Goal: Information Seeking & Learning: Understand process/instructions

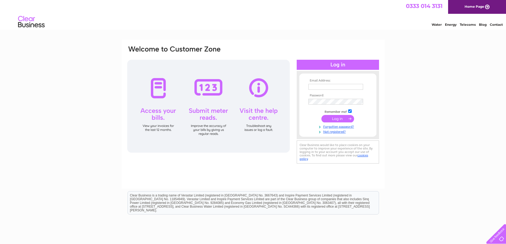
type input "Lifeskill.chockley@hotmail.com"
click at [329, 120] on input "submit" at bounding box center [338, 118] width 33 height 7
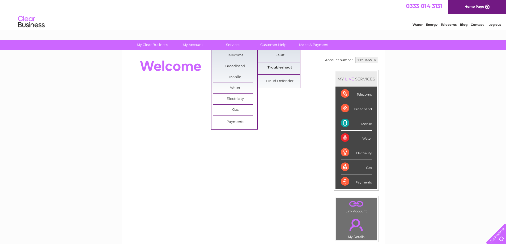
click at [282, 67] on link "Troubleshoot" at bounding box center [280, 67] width 44 height 11
click at [273, 55] on link "Fault" at bounding box center [280, 55] width 44 height 11
click at [277, 69] on link "Troubleshoot" at bounding box center [280, 67] width 44 height 11
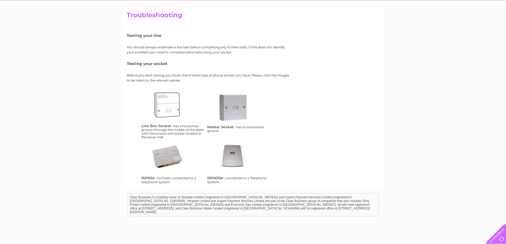
scroll to position [53, 0]
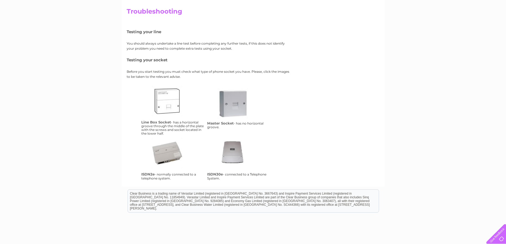
click at [234, 107] on link "ms" at bounding box center [239, 109] width 43 height 43
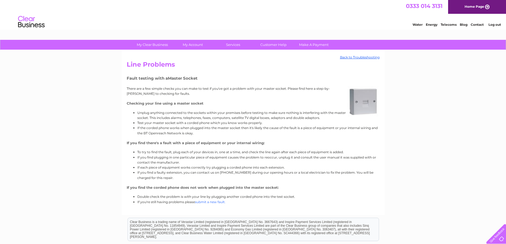
click at [203, 202] on link "submit a new fault." at bounding box center [210, 202] width 31 height 4
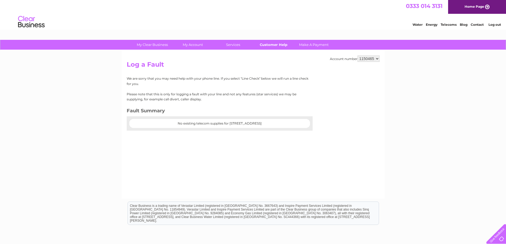
click at [273, 46] on link "Customer Help" at bounding box center [274, 45] width 44 height 10
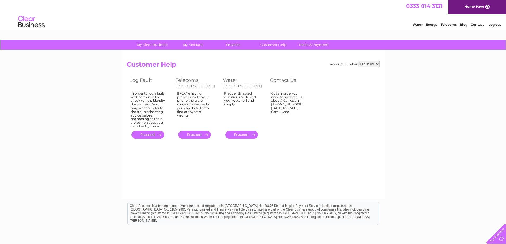
click at [189, 134] on link "." at bounding box center [194, 135] width 33 height 8
click at [150, 134] on link "." at bounding box center [148, 135] width 33 height 8
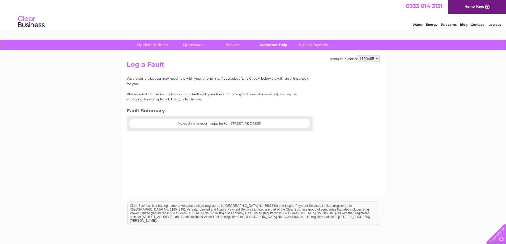
click at [280, 46] on link "Customer Help" at bounding box center [274, 45] width 44 height 10
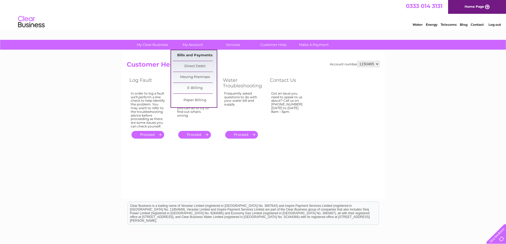
click at [193, 56] on link "Bills and Payments" at bounding box center [195, 55] width 44 height 11
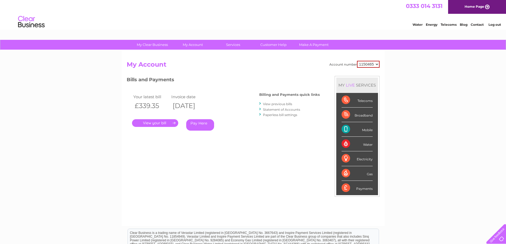
click at [168, 125] on link "." at bounding box center [155, 123] width 46 height 8
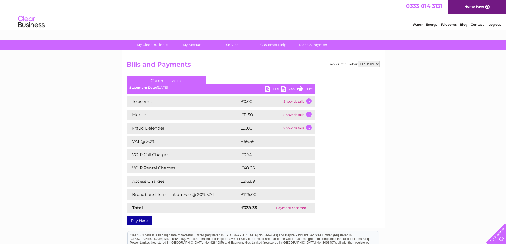
click at [307, 100] on td "Show details" at bounding box center [298, 101] width 33 height 11
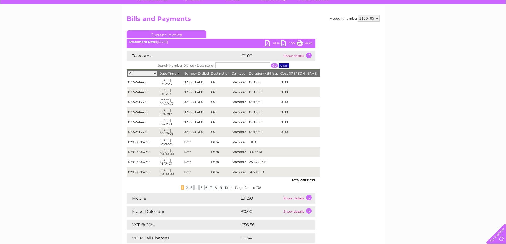
scroll to position [53, 0]
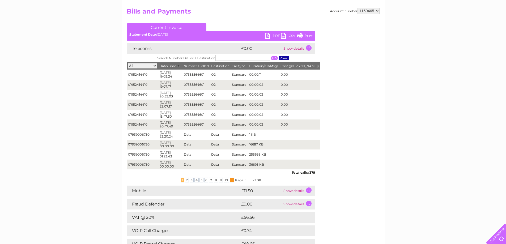
click at [231, 180] on span "..." at bounding box center [232, 180] width 5 height 5
click at [227, 179] on span "10" at bounding box center [226, 180] width 5 height 5
click at [232, 180] on span "..." at bounding box center [232, 180] width 5 height 5
click at [308, 47] on td "Show details" at bounding box center [298, 48] width 33 height 11
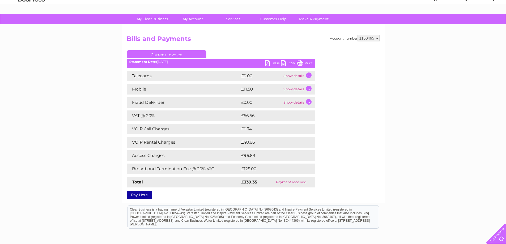
scroll to position [0, 0]
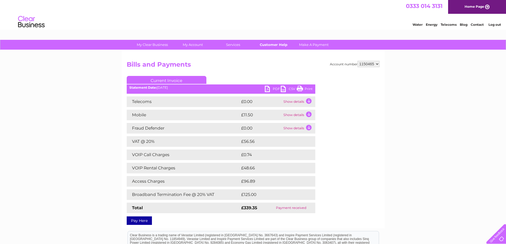
click at [278, 47] on link "Customer Help" at bounding box center [274, 45] width 44 height 10
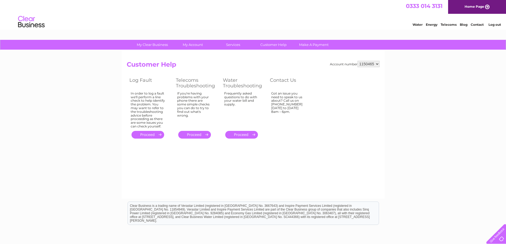
click at [141, 134] on link "." at bounding box center [148, 135] width 33 height 8
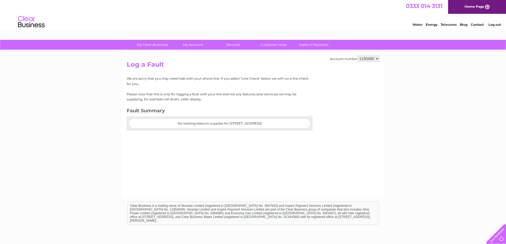
click at [378, 58] on select "1150465" at bounding box center [369, 59] width 22 height 6
click at [480, 24] on link "Contact" at bounding box center [477, 25] width 13 height 4
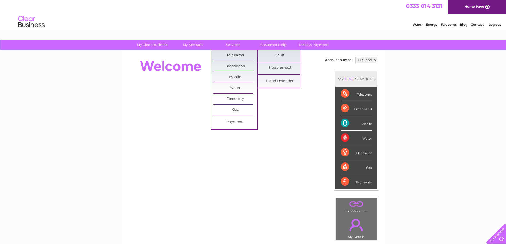
click at [237, 55] on link "Telecoms" at bounding box center [235, 55] width 44 height 11
click at [278, 69] on link "Troubleshoot" at bounding box center [280, 67] width 44 height 11
click at [281, 66] on link "Troubleshoot" at bounding box center [280, 67] width 44 height 11
click at [281, 56] on link "Fault" at bounding box center [280, 55] width 44 height 11
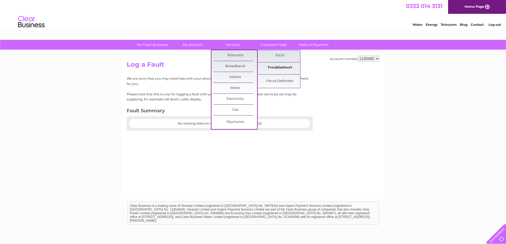
click at [272, 66] on link "Troubleshoot" at bounding box center [280, 67] width 44 height 11
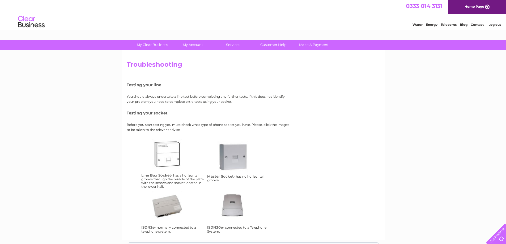
click at [165, 159] on link "lbs" at bounding box center [173, 160] width 43 height 43
click at [264, 44] on link "Customer Help" at bounding box center [274, 45] width 44 height 10
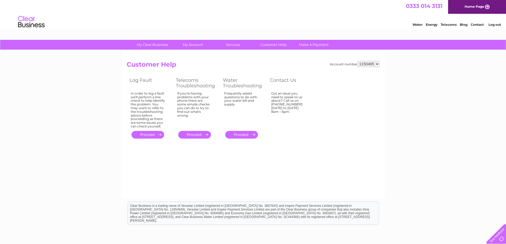
click at [139, 134] on link "." at bounding box center [148, 135] width 33 height 8
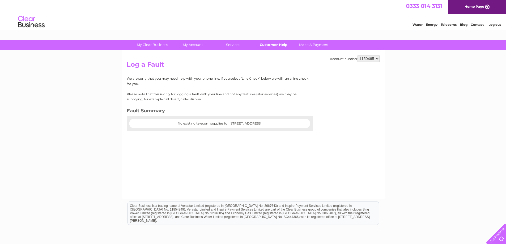
click at [277, 46] on link "Customer Help" at bounding box center [274, 45] width 44 height 10
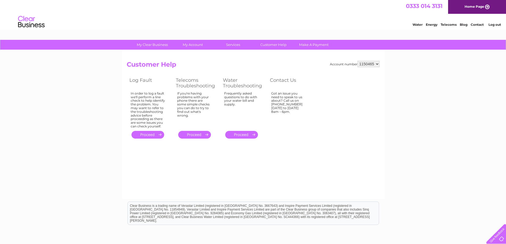
click at [196, 136] on link "." at bounding box center [194, 135] width 33 height 8
